Goal: Task Accomplishment & Management: Manage account settings

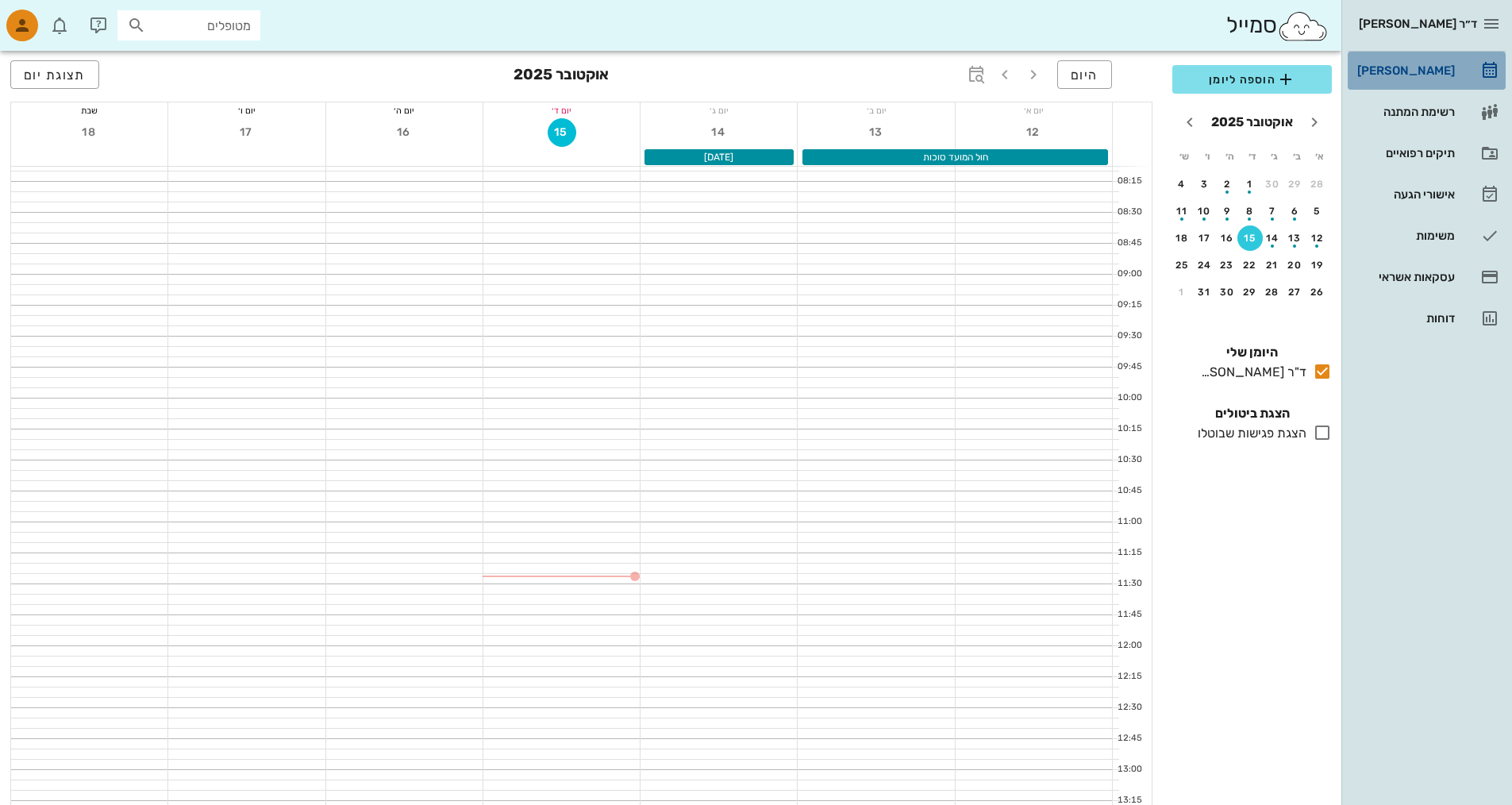
click at [1434, 63] on div "[PERSON_NAME]" at bounding box center [1405, 70] width 101 height 26
click at [22, 17] on icon "button" at bounding box center [22, 26] width 19 height 19
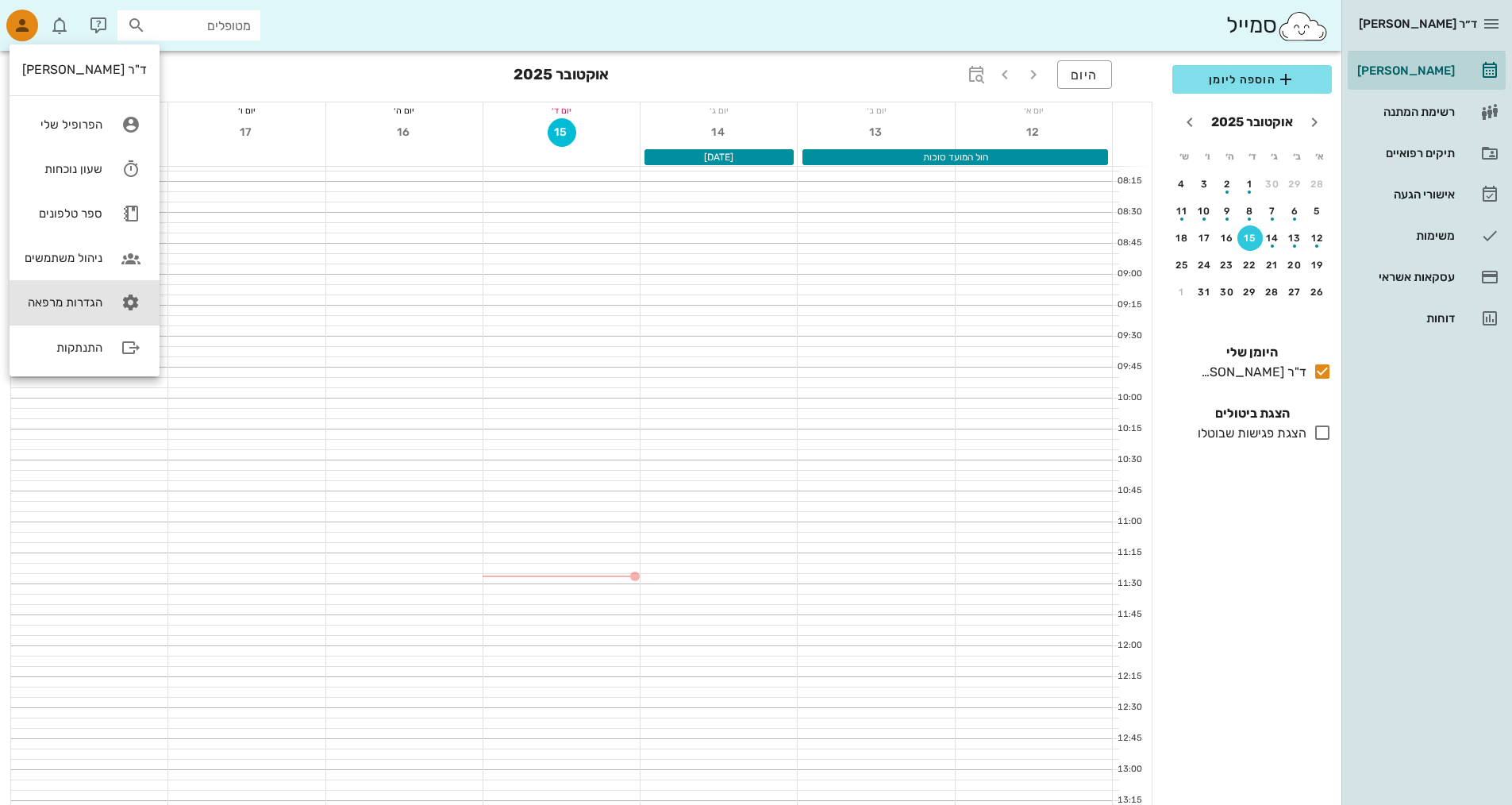
click at [81, 294] on link "הגדרות מרפאה" at bounding box center [84, 302] width 150 height 45
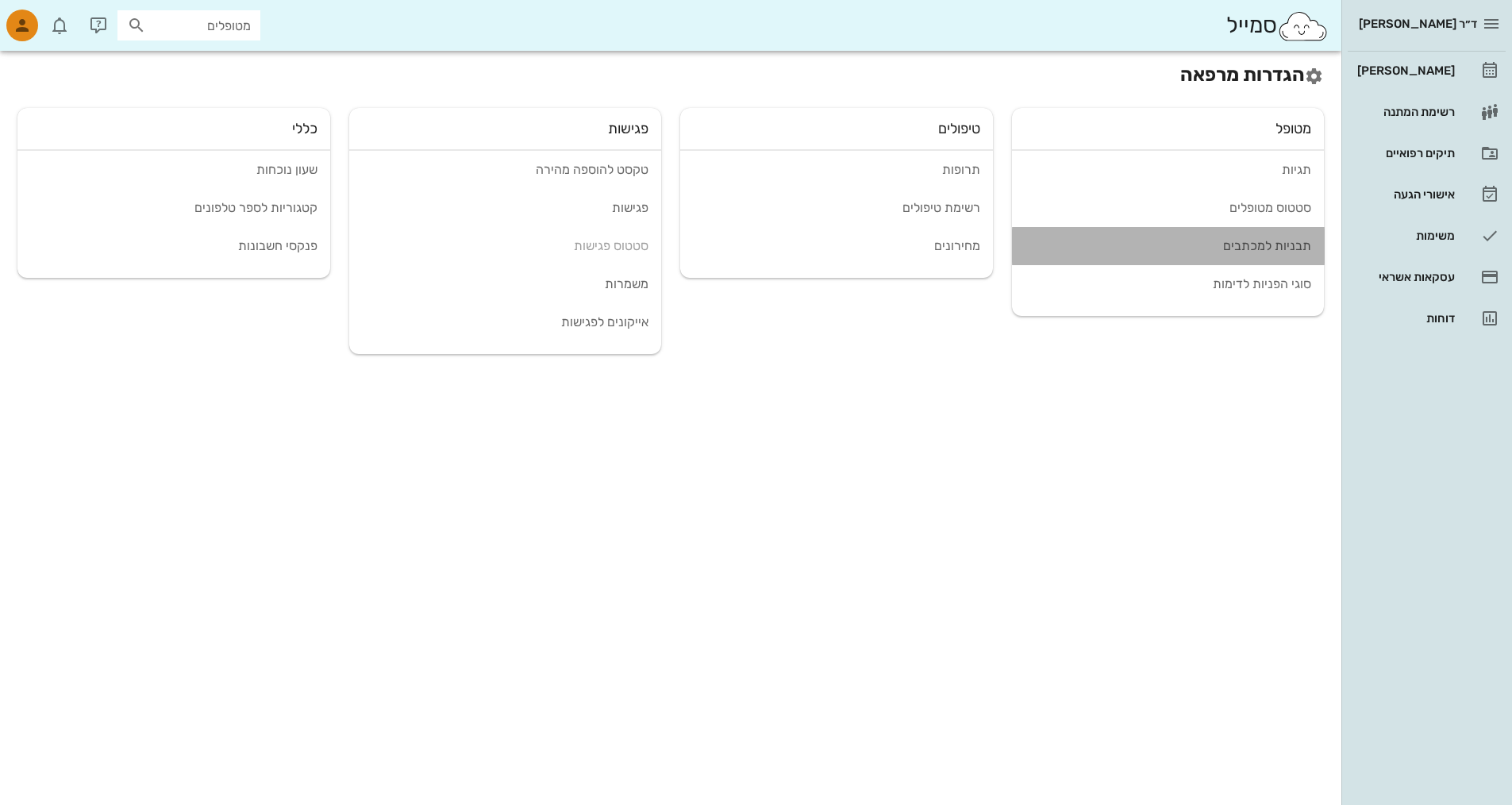
click at [1295, 249] on div "תבניות למכתבים" at bounding box center [1168, 246] width 287 height 15
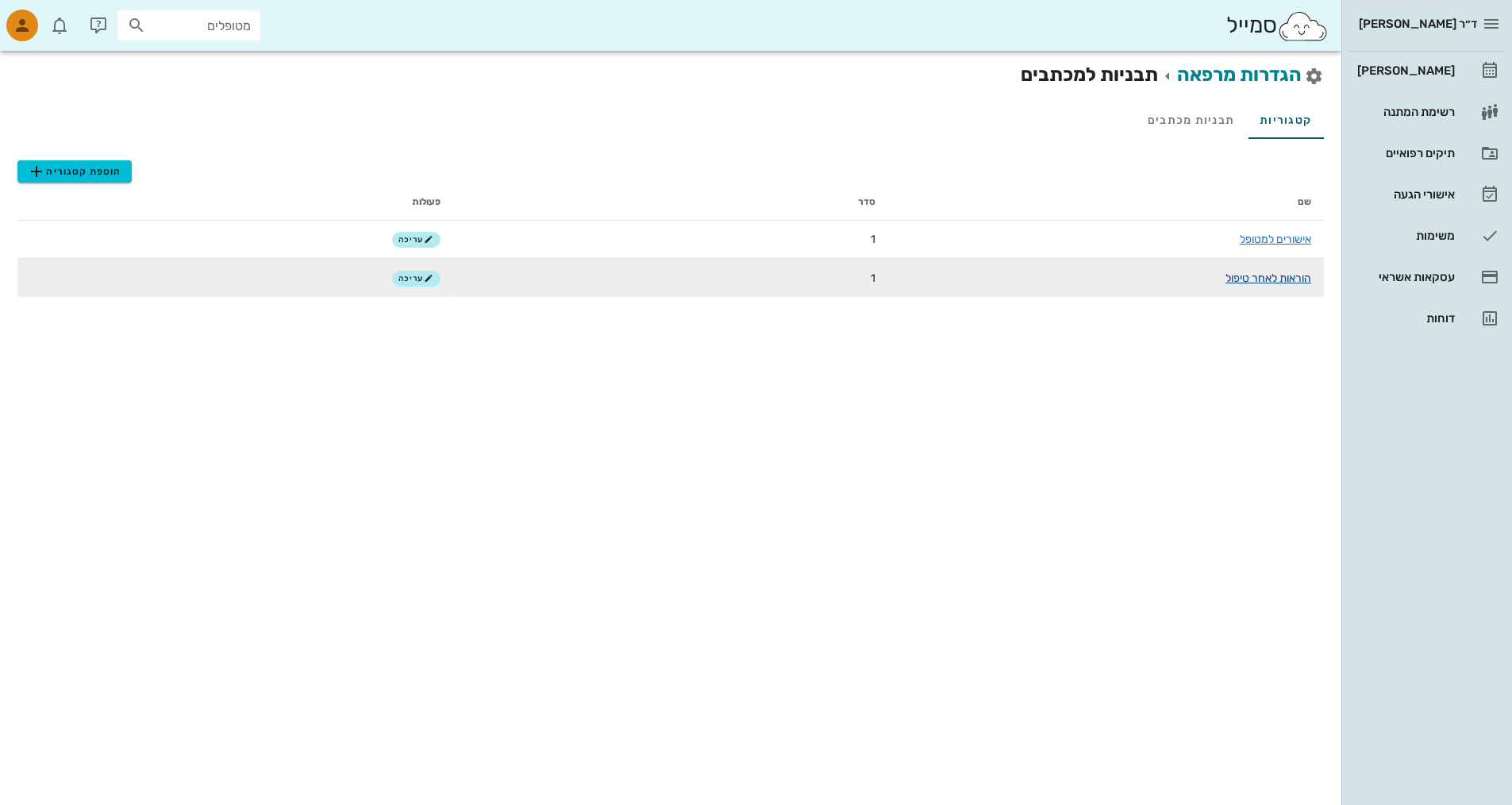
click at [1278, 282] on link "הוראות לאחר טיפול" at bounding box center [1268, 278] width 85 height 13
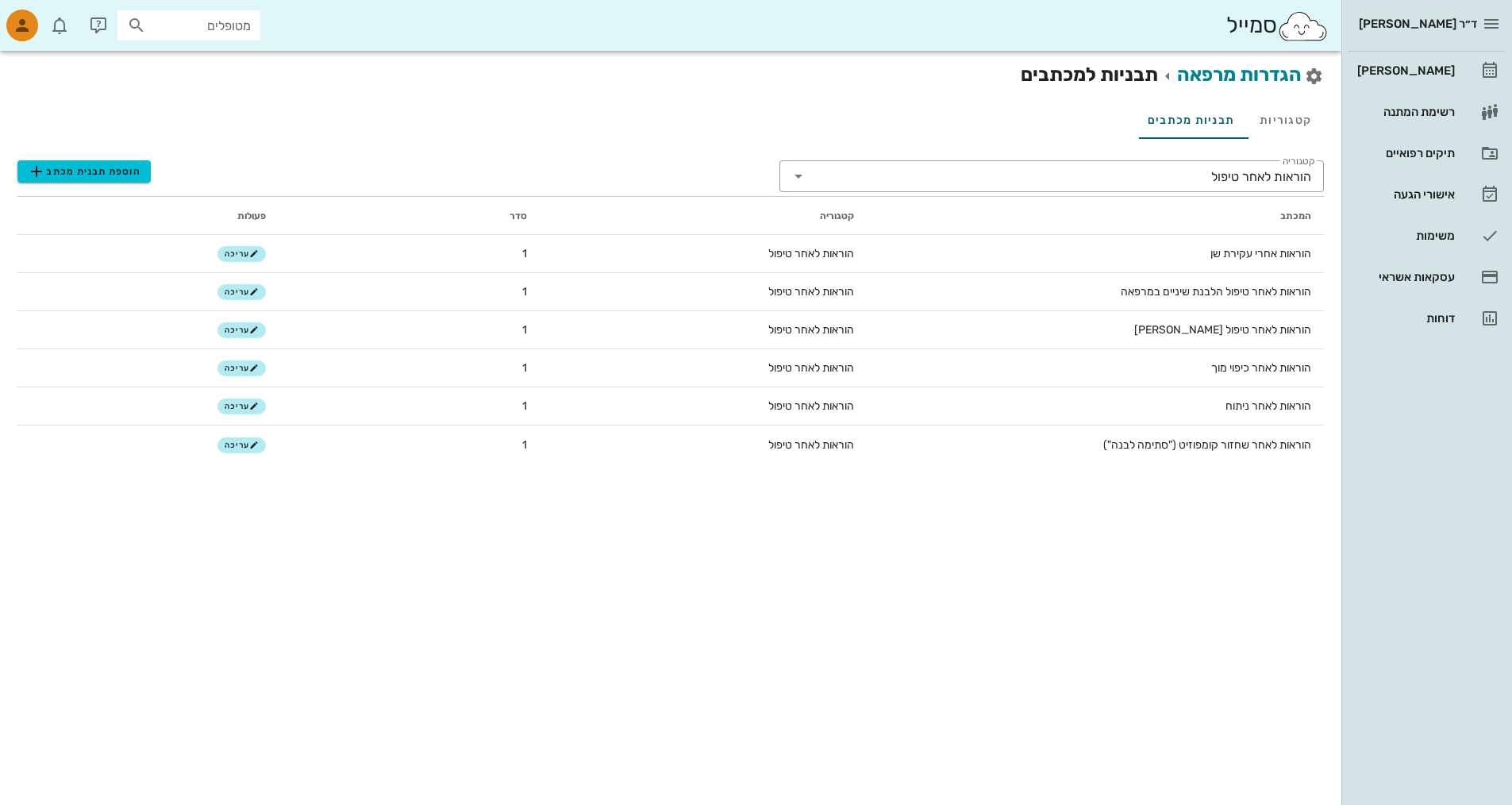
click at [1453, 27] on span "ד״ר [PERSON_NAME]" at bounding box center [1418, 24] width 119 height 14
click at [1483, 24] on icon "button" at bounding box center [1492, 24] width 19 height 19
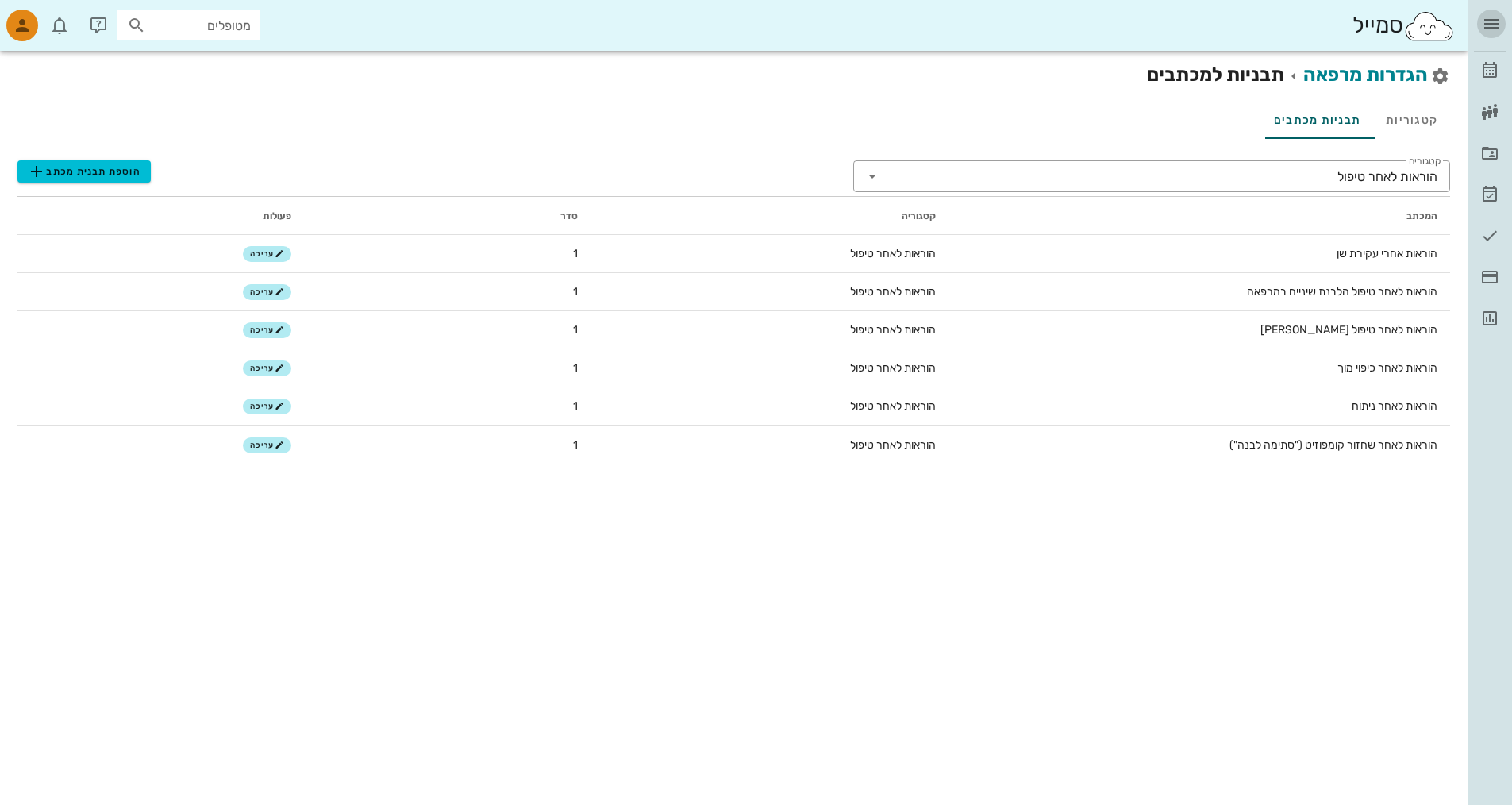
click at [1485, 23] on icon "button" at bounding box center [1492, 24] width 19 height 19
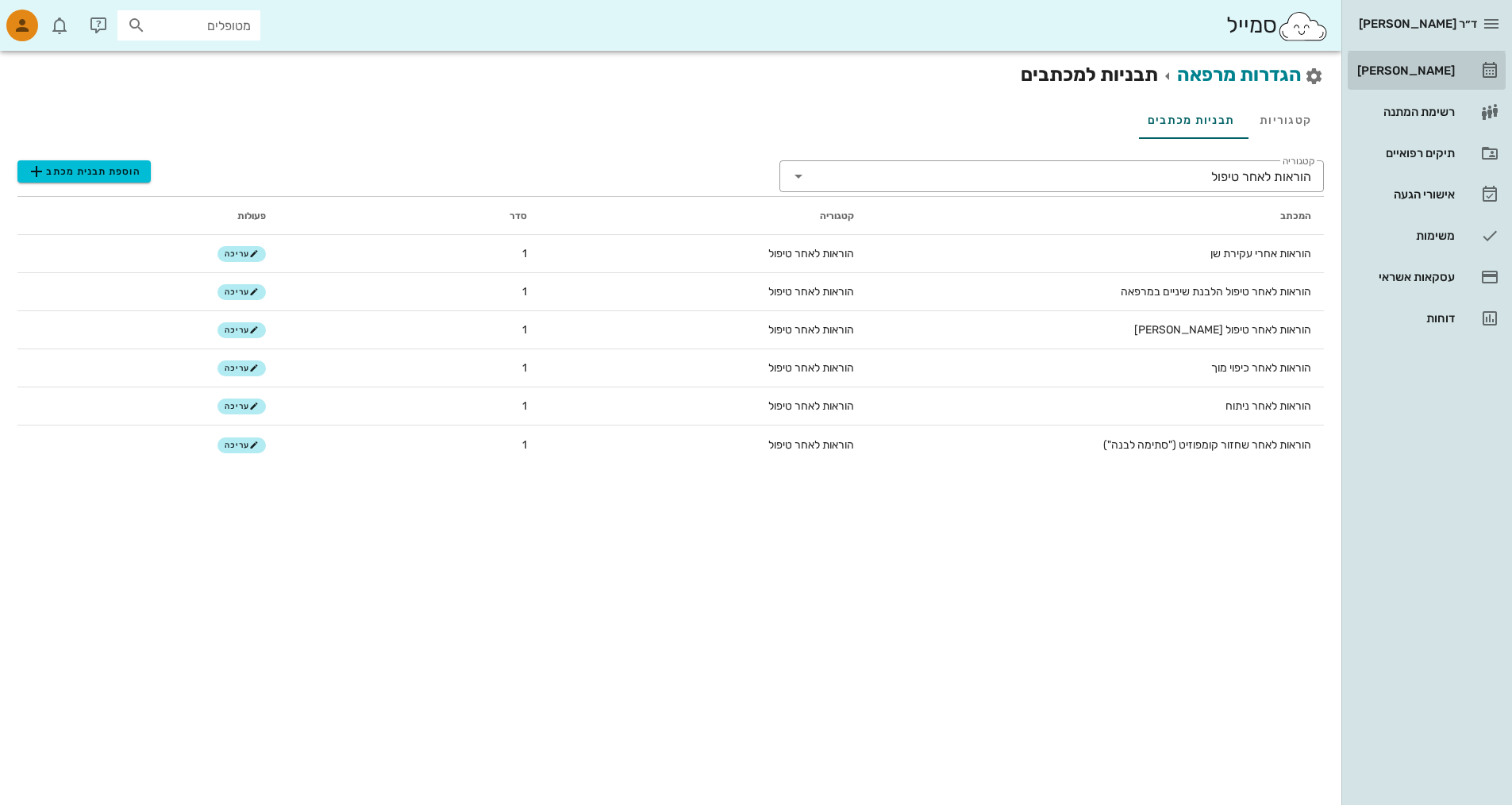
click at [1487, 66] on icon at bounding box center [1490, 70] width 19 height 19
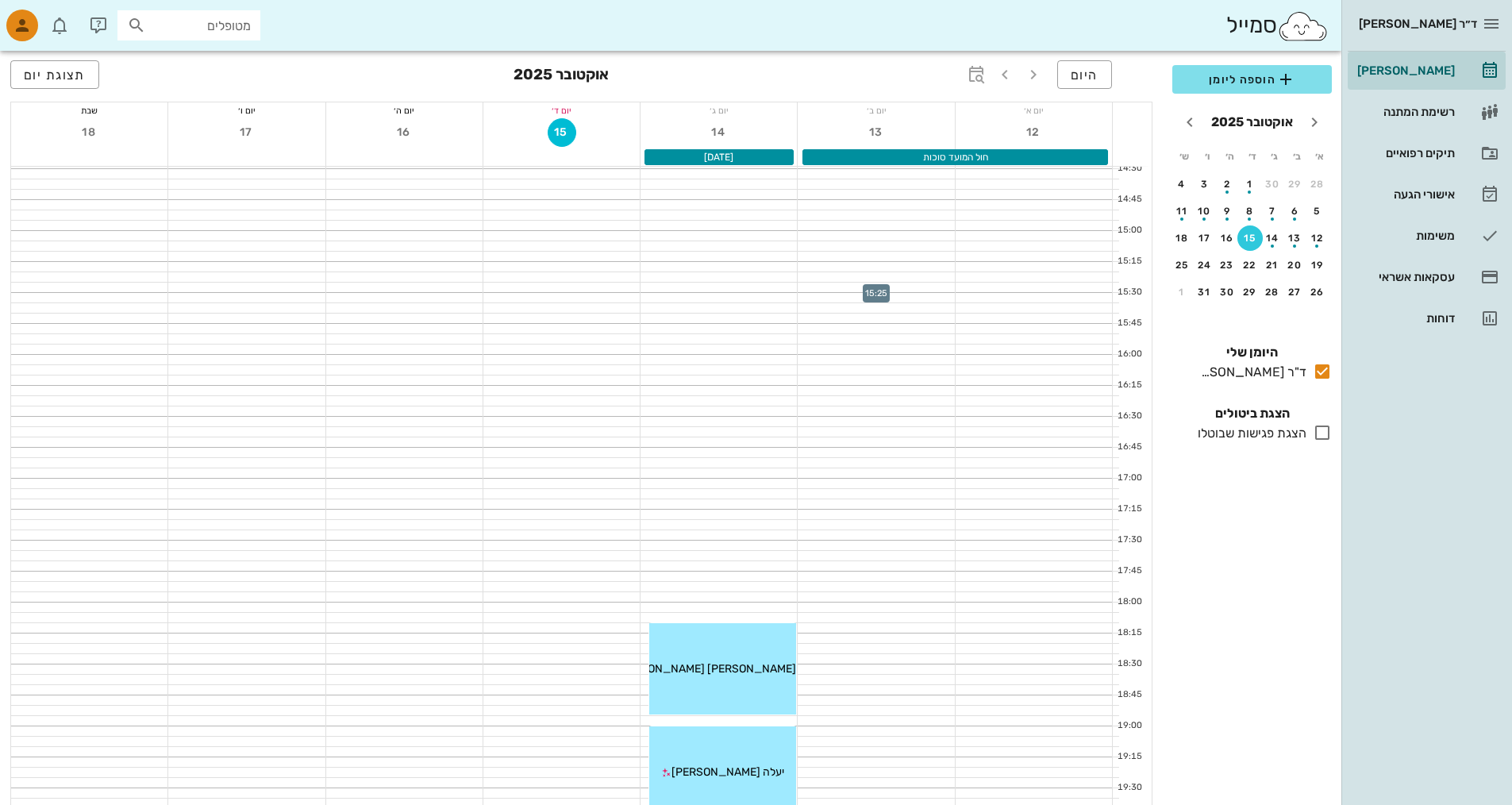
scroll to position [955, 0]
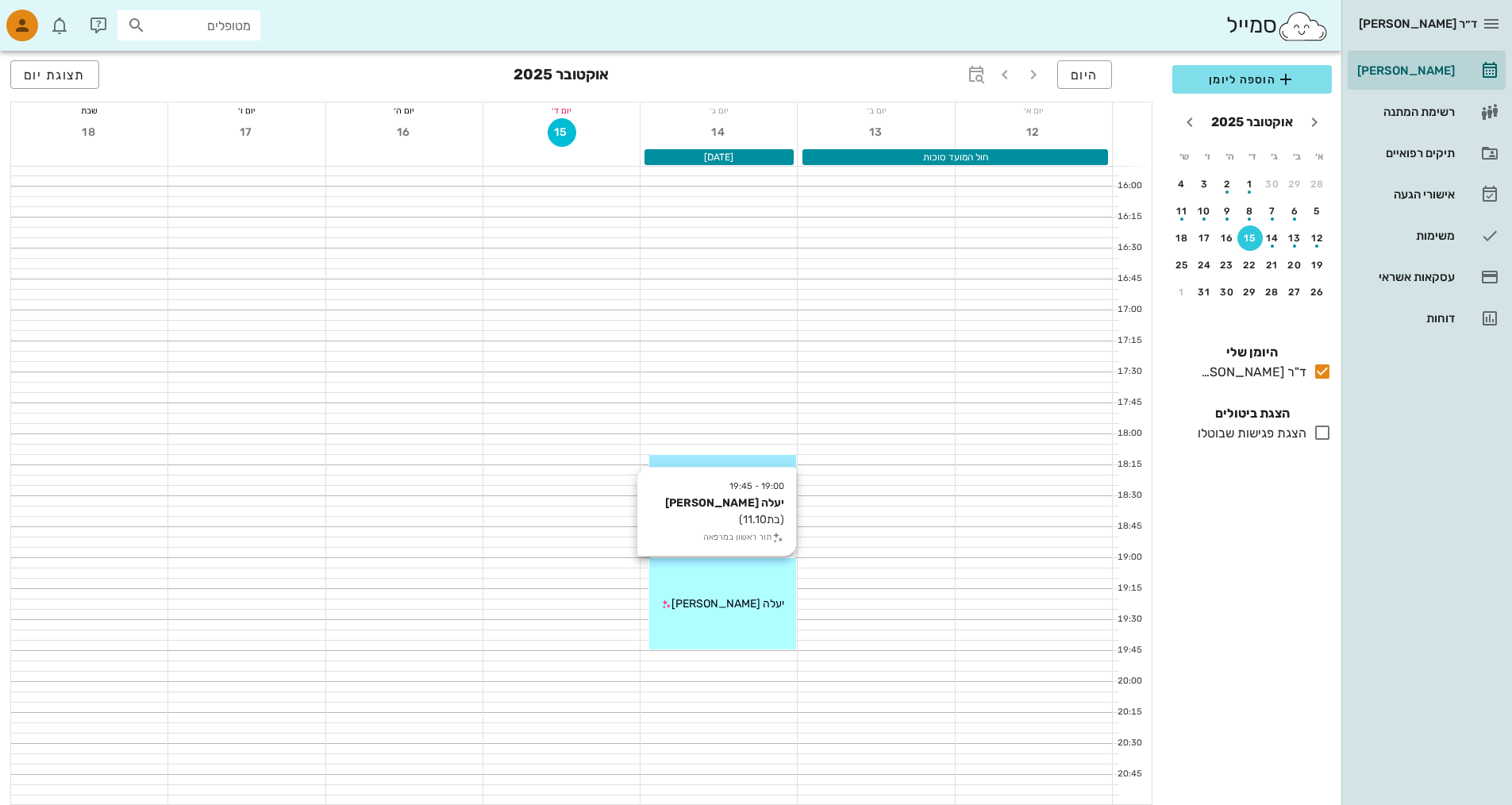
click at [743, 607] on span "יעלה [PERSON_NAME]" at bounding box center [728, 603] width 113 height 13
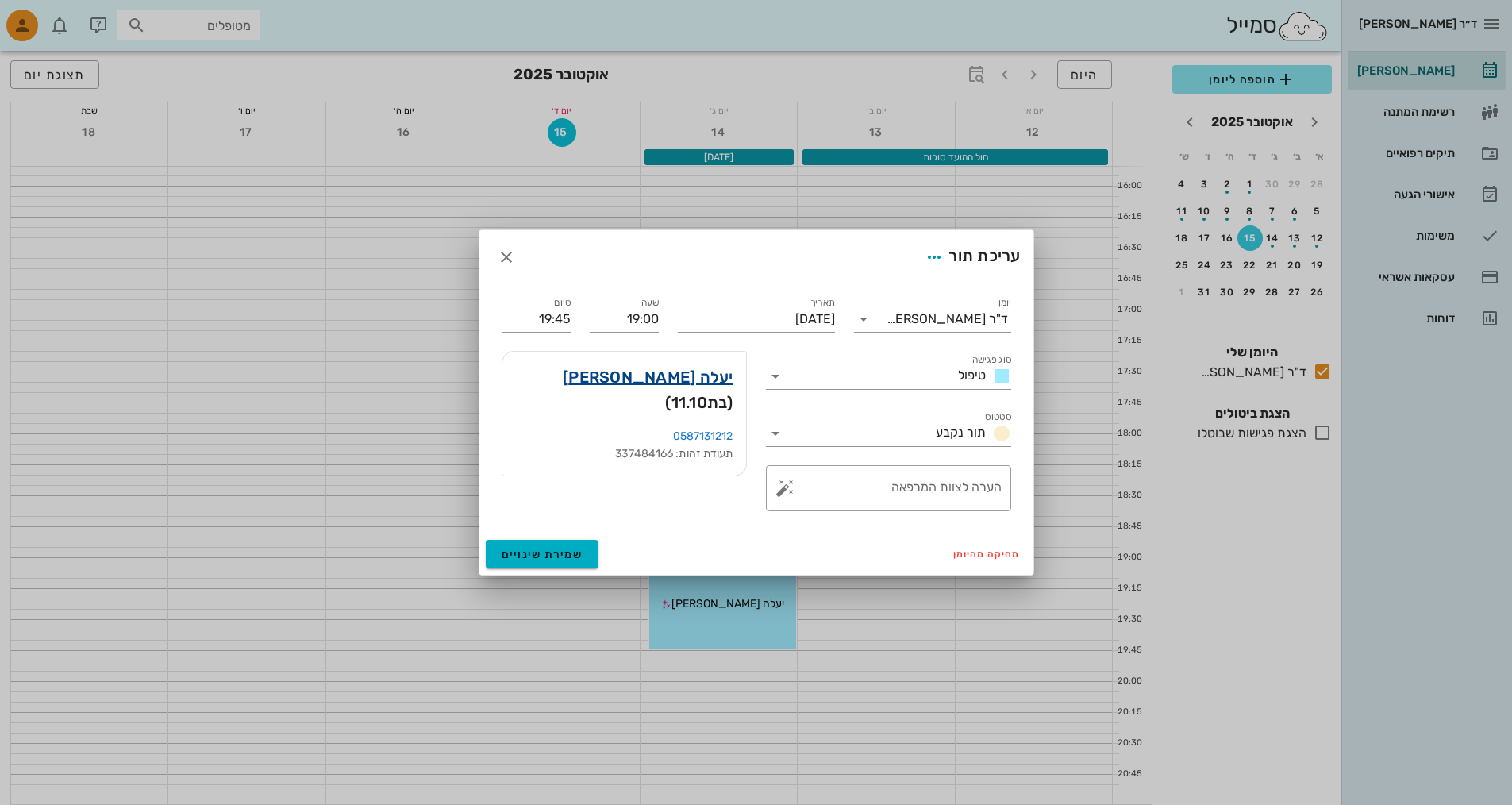
click at [629, 375] on link "יעלה [PERSON_NAME]" at bounding box center [648, 376] width 171 height 26
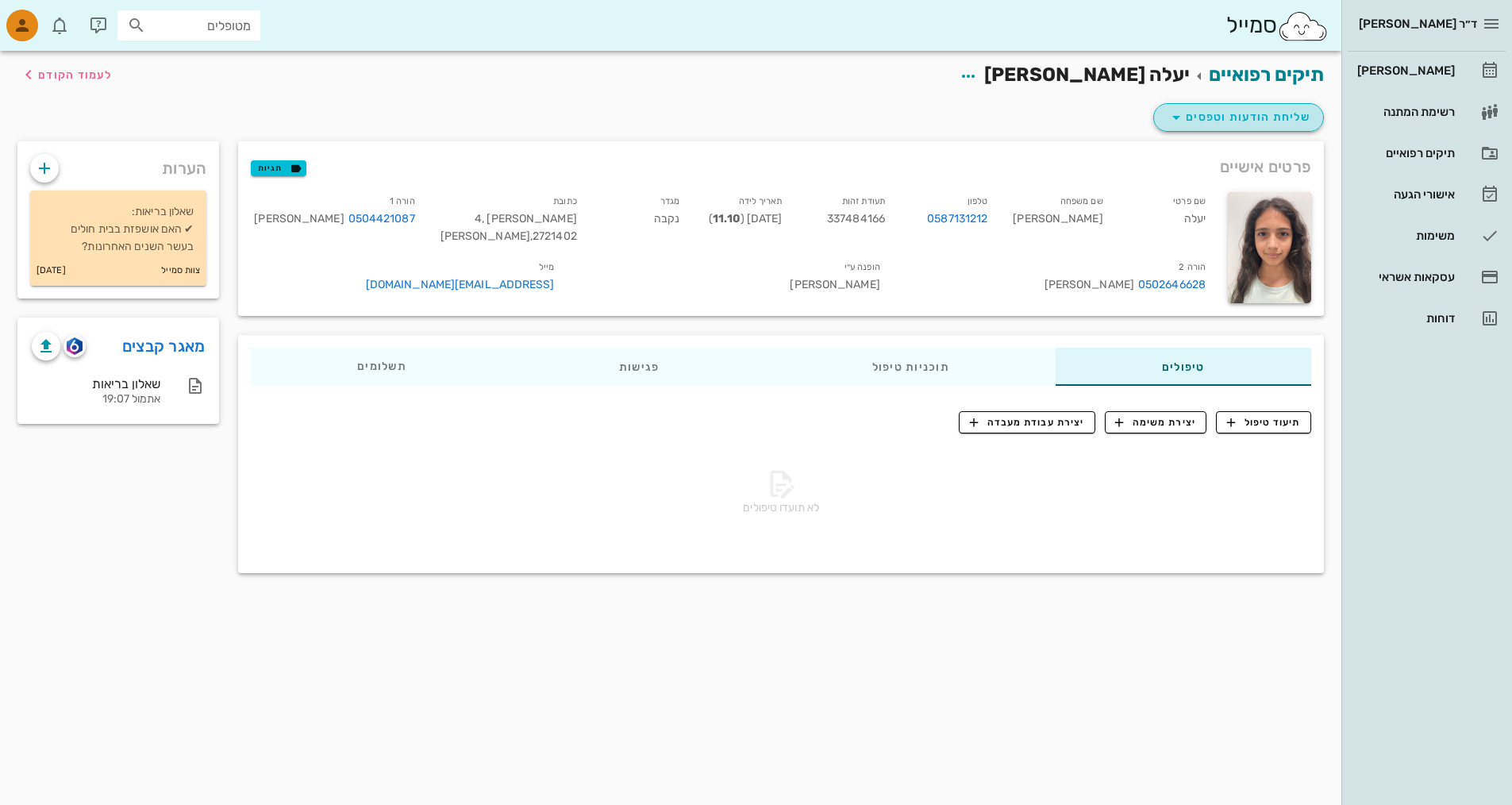
click at [1252, 109] on span "שליחת הודעות וטפסים" at bounding box center [1238, 118] width 143 height 19
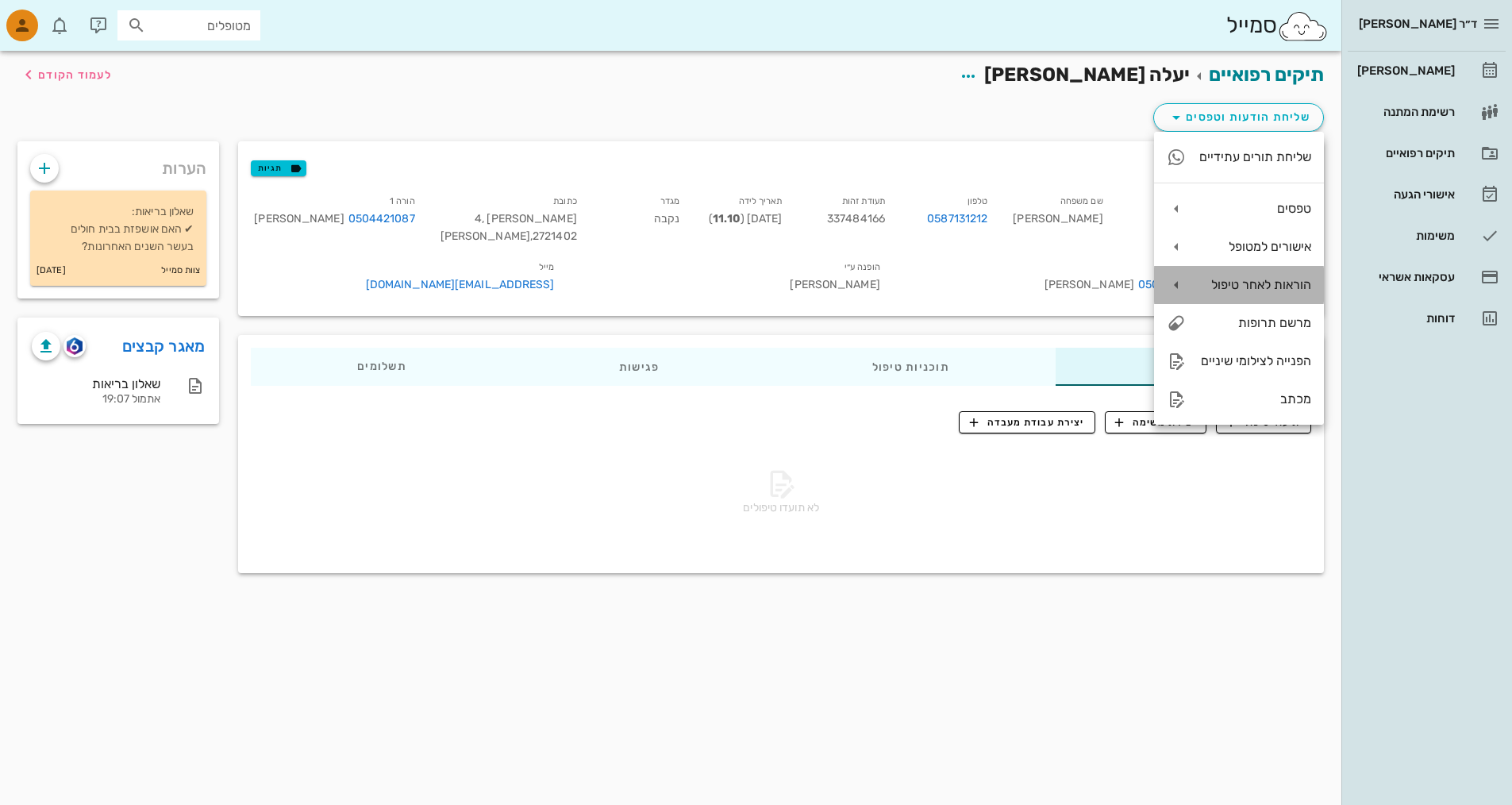
click at [1259, 274] on div "הוראות לאחר טיפול" at bounding box center [1239, 284] width 170 height 38
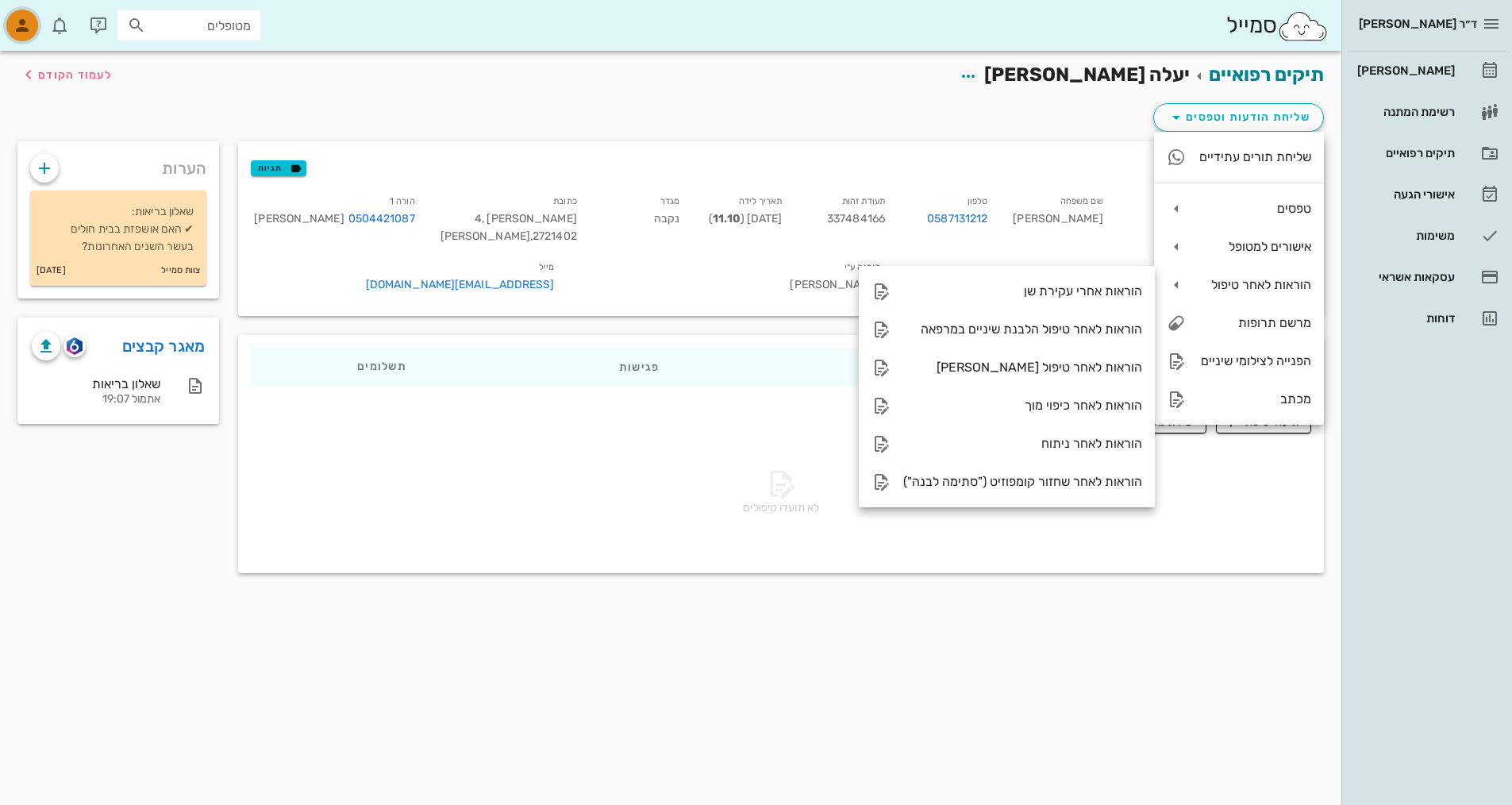
click at [31, 27] on icon "button" at bounding box center [22, 26] width 19 height 19
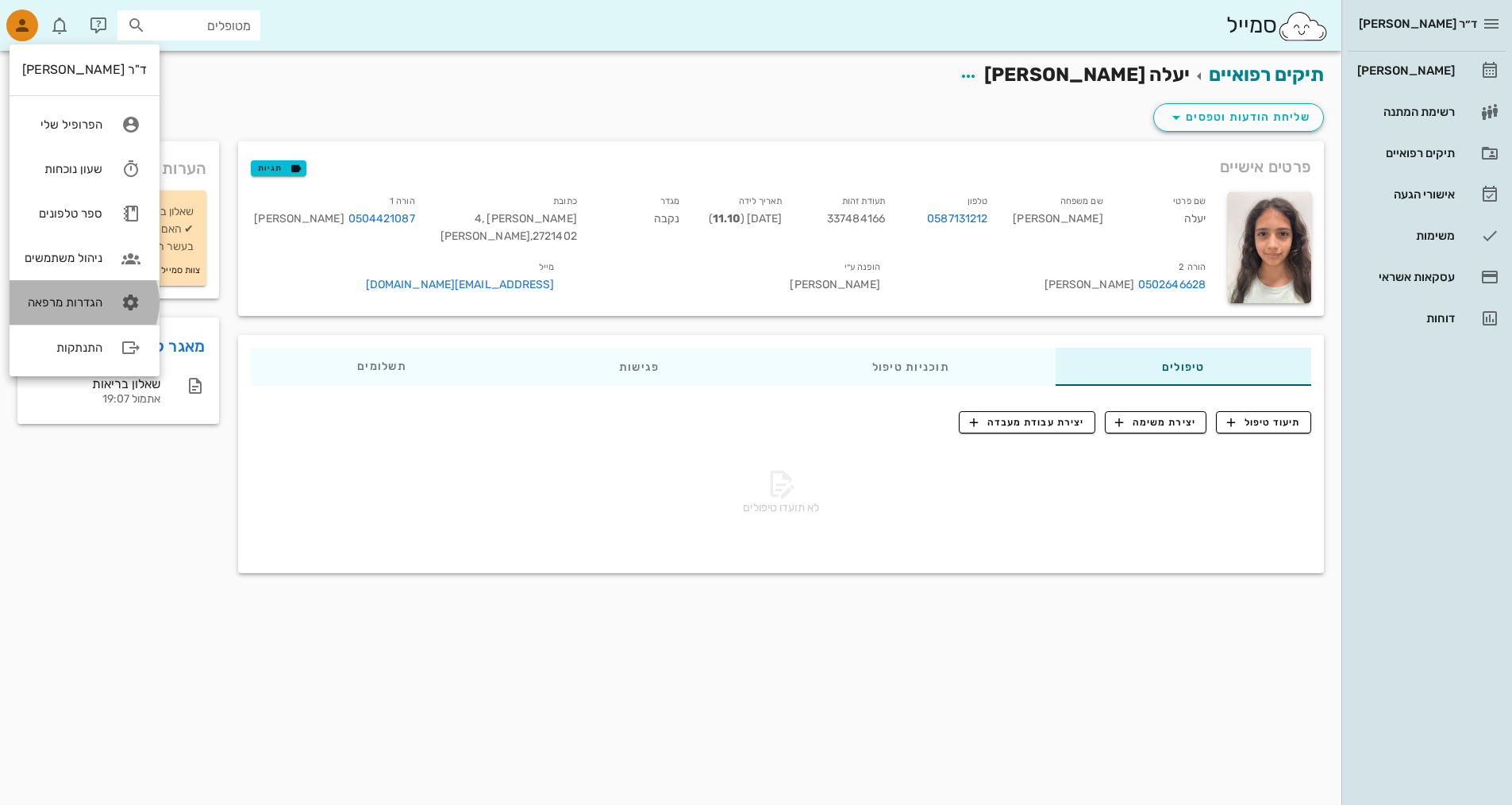
click at [76, 307] on div "הגדרות מרפאה" at bounding box center [62, 302] width 81 height 14
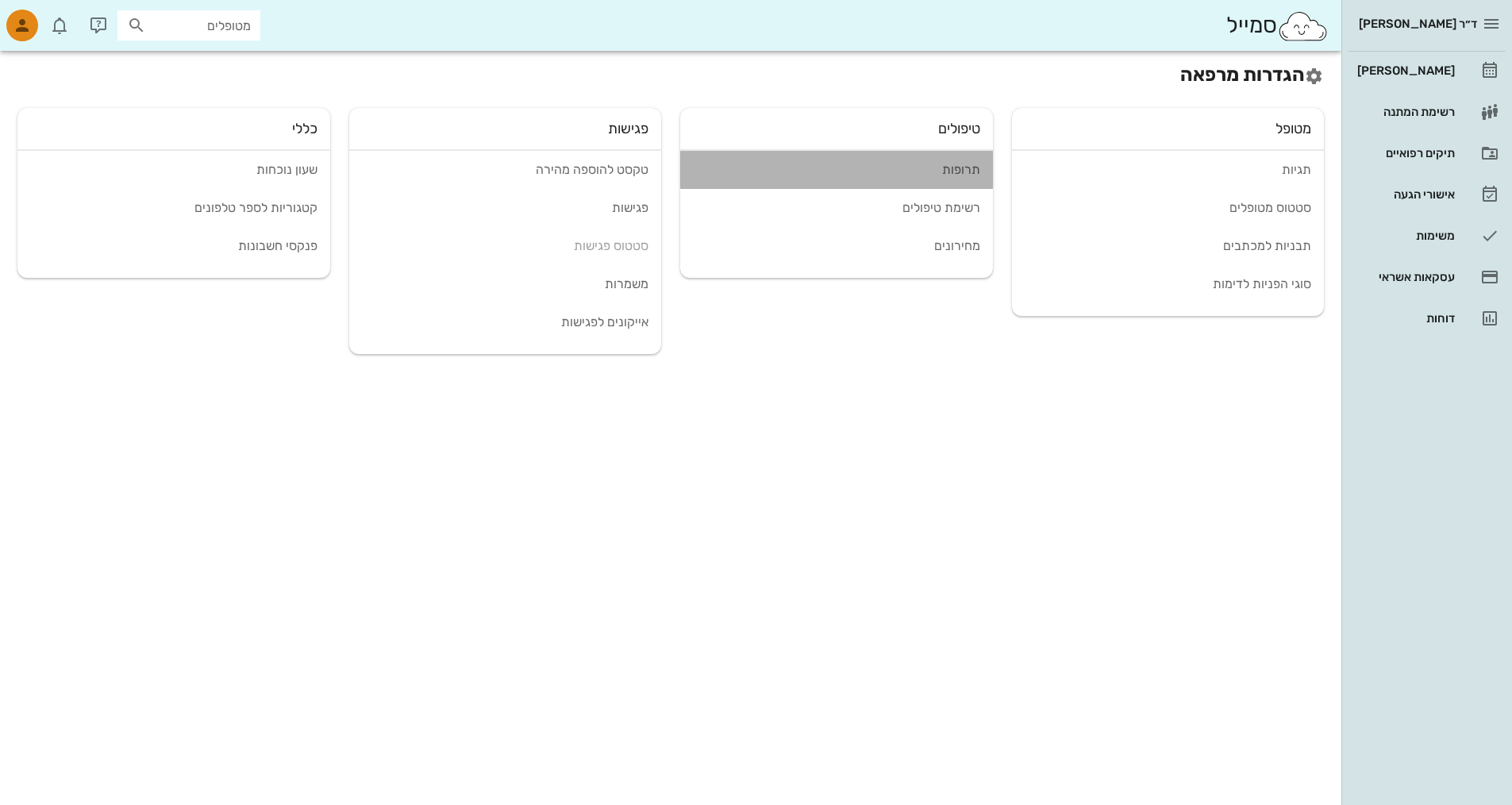
click at [962, 160] on link "תרופות" at bounding box center [837, 170] width 313 height 38
